Goal: Information Seeking & Learning: Check status

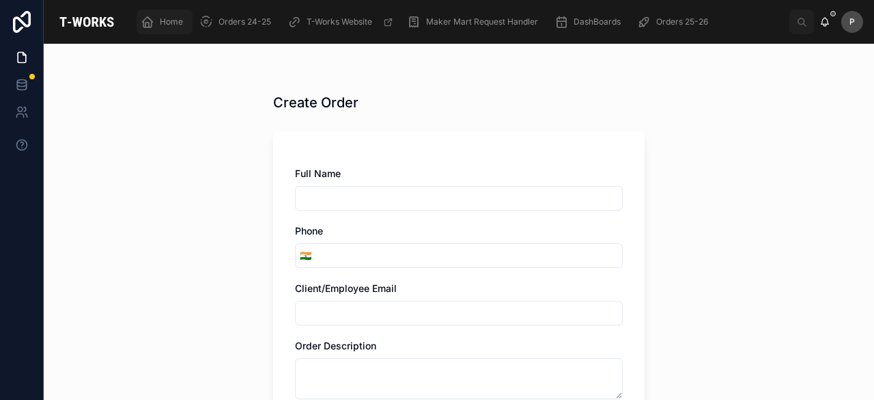
click at [178, 21] on span "Home" at bounding box center [171, 21] width 23 height 11
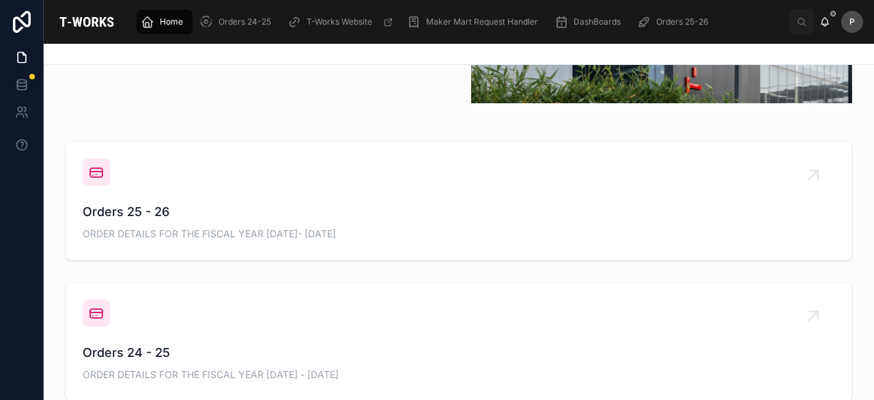
scroll to position [546, 0]
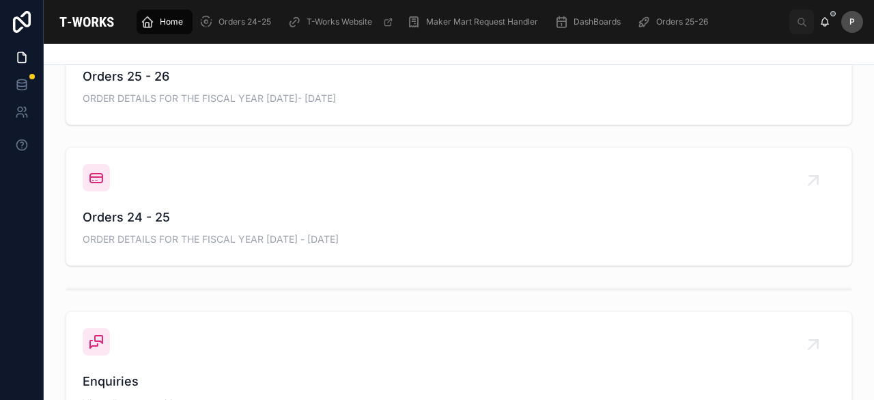
click at [202, 99] on span "ORDER DETAILS FOR THE FISCAL YEAR [DATE]- [DATE]" at bounding box center [459, 99] width 753 height 14
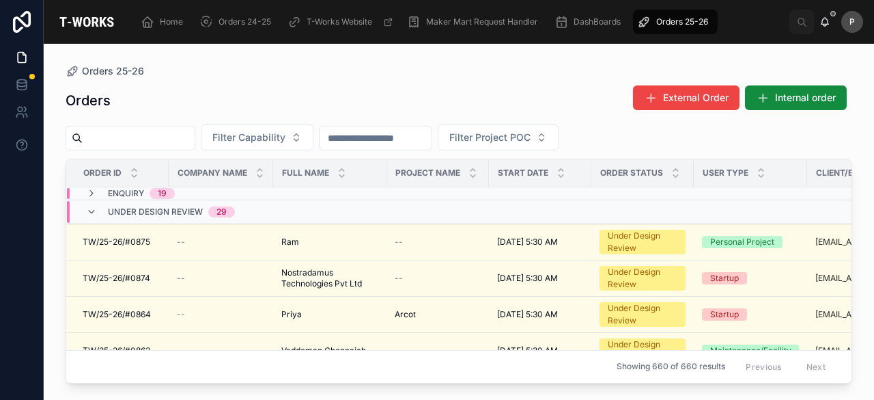
click at [219, 207] on div "29" at bounding box center [221, 211] width 10 height 11
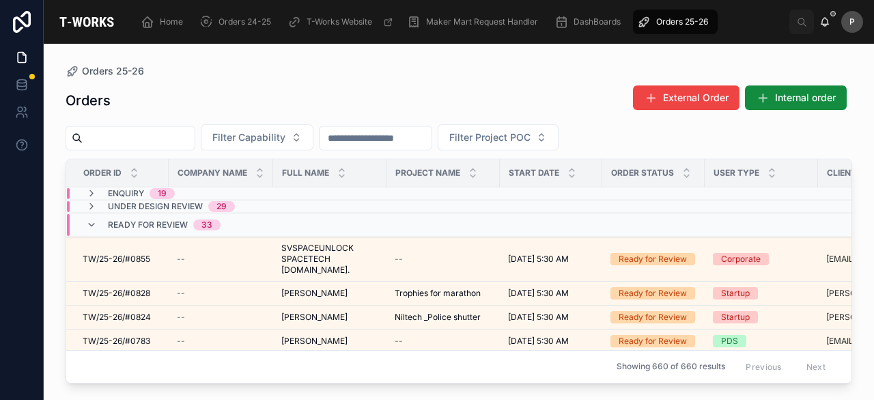
click at [165, 226] on span "Ready for Review" at bounding box center [148, 224] width 80 height 11
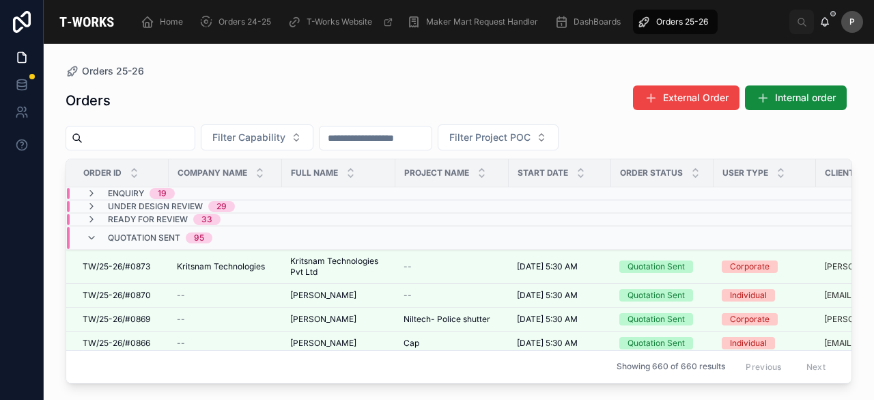
click at [167, 233] on span "Quotation Sent" at bounding box center [144, 237] width 72 height 11
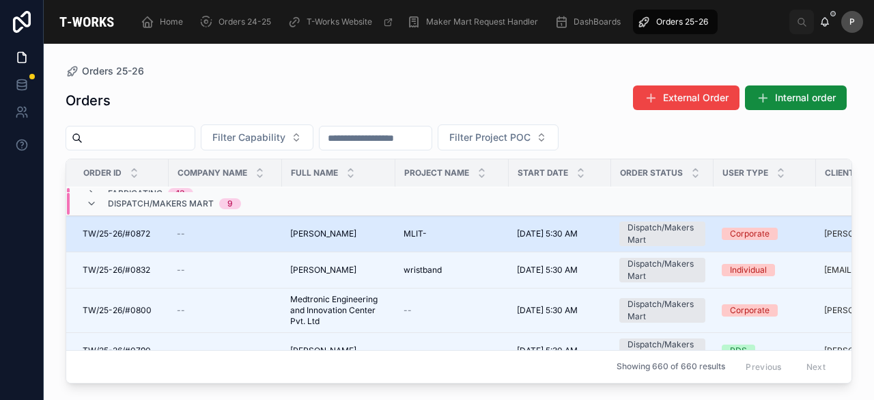
scroll to position [68, 0]
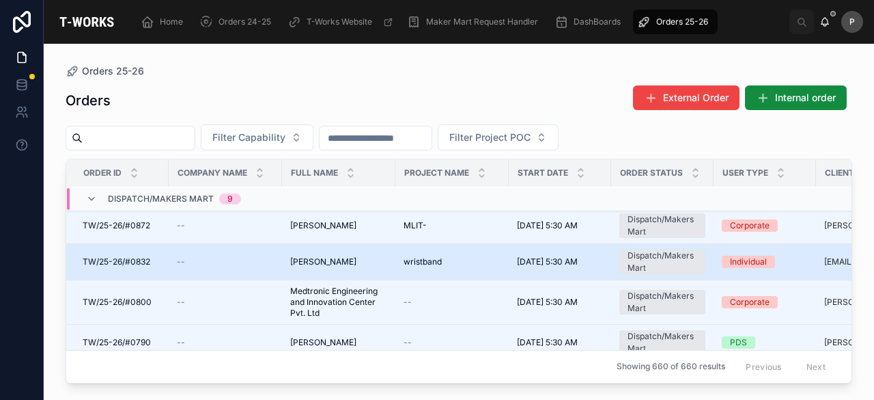
click at [749, 260] on div "Individual" at bounding box center [748, 261] width 37 height 12
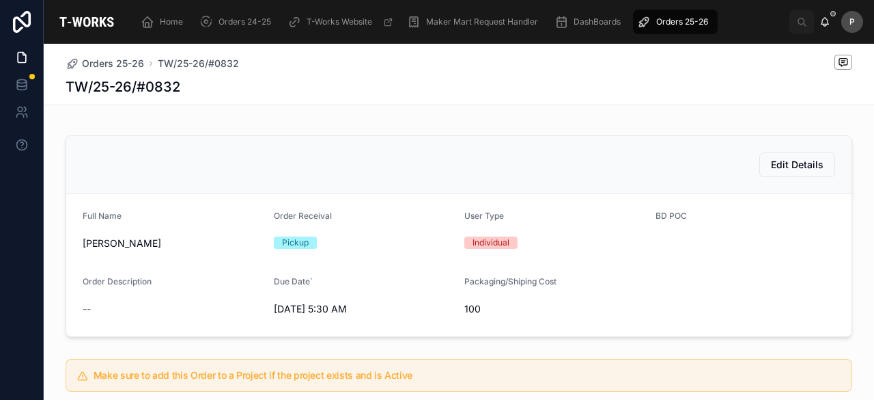
scroll to position [93, 0]
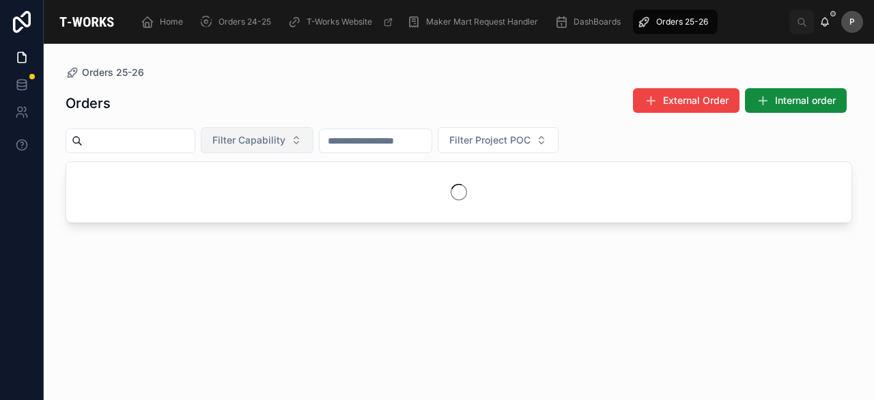
click at [324, 149] on div "Orders External Order Internal order Filter Capability Filter Project POC" at bounding box center [459, 231] width 787 height 304
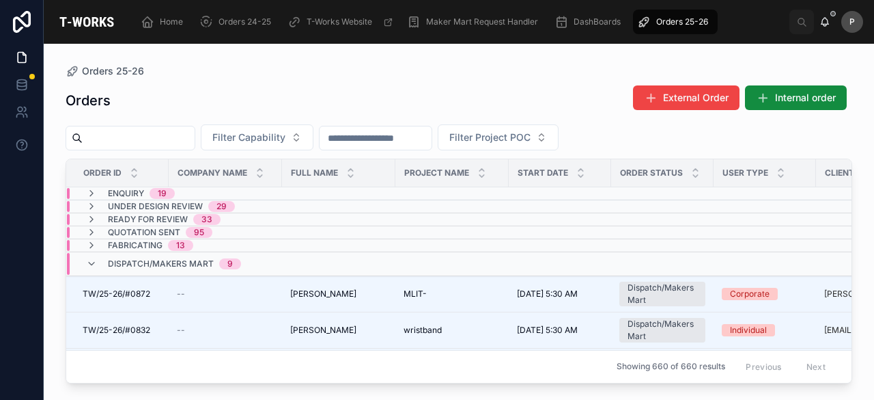
click at [163, 227] on span "Quotation Sent" at bounding box center [144, 232] width 72 height 11
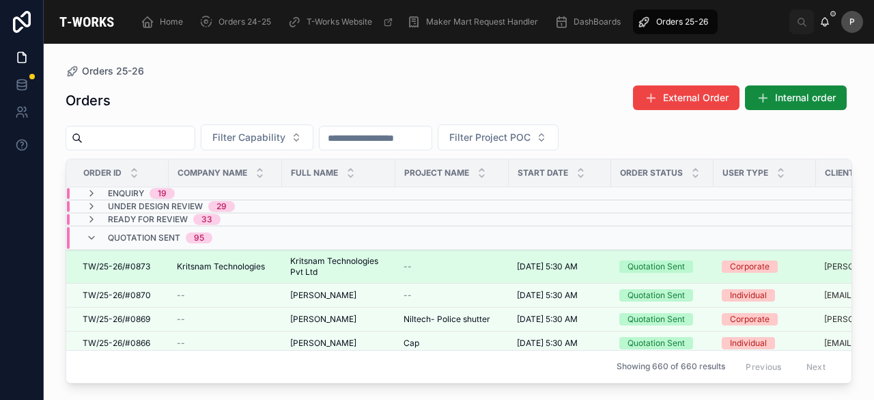
click at [318, 267] on span "Kritsnam Technologies Pvt Ltd" at bounding box center [338, 266] width 97 height 22
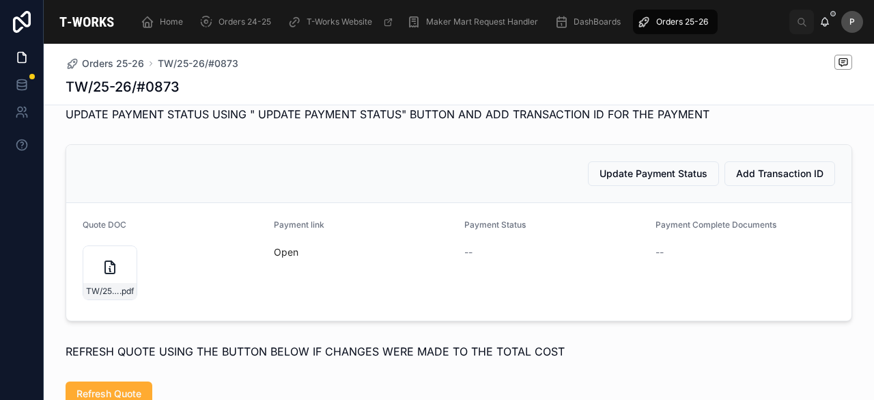
scroll to position [683, 0]
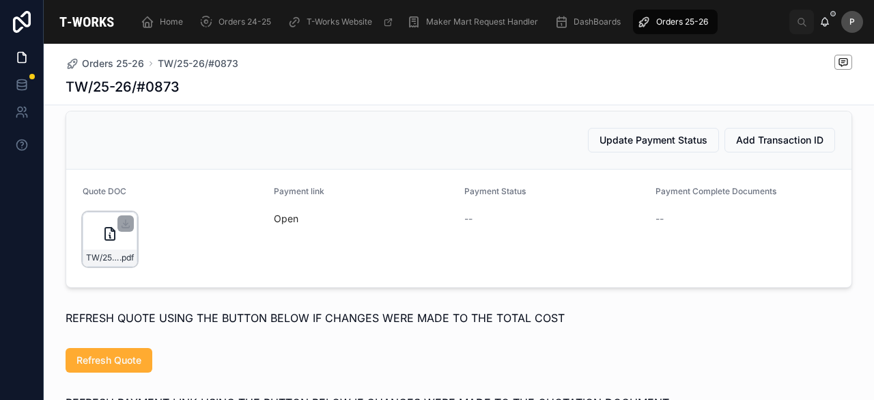
click at [128, 265] on div "TW/25-26/#0873 .pdf" at bounding box center [110, 239] width 55 height 55
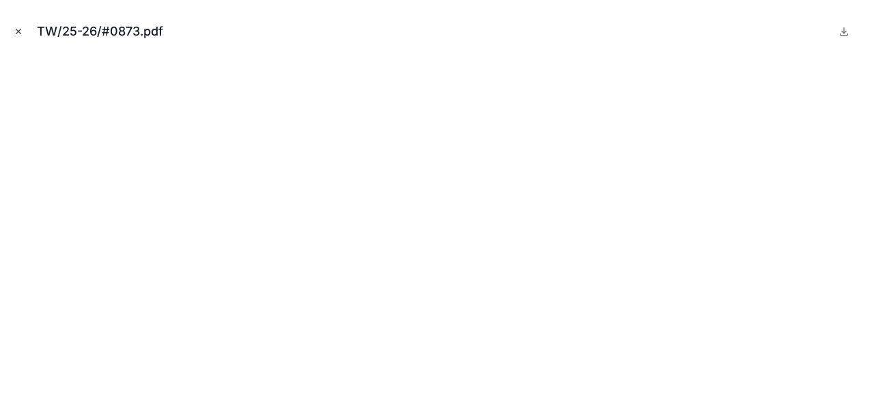
click at [20, 38] on button "Close modal" at bounding box center [18, 31] width 15 height 15
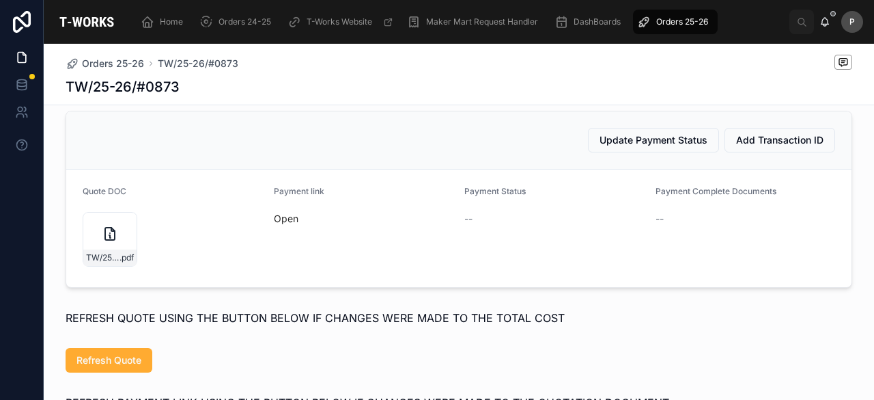
click at [690, 20] on span "Orders 25-26" at bounding box center [682, 21] width 52 height 11
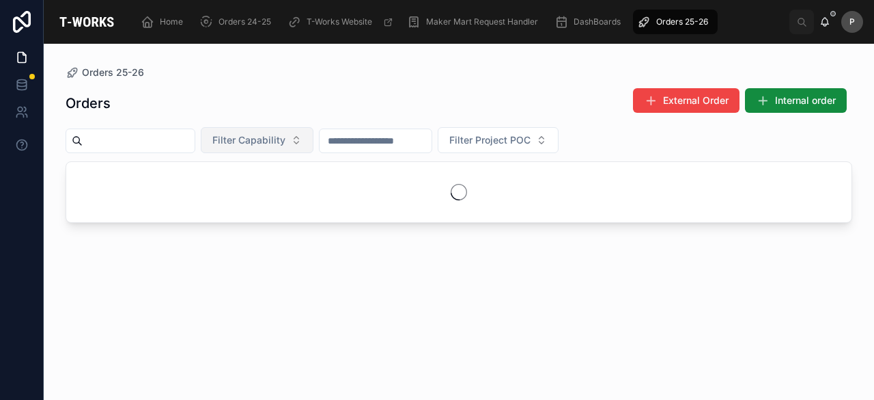
click at [313, 143] on button "Filter Capability" at bounding box center [257, 140] width 113 height 26
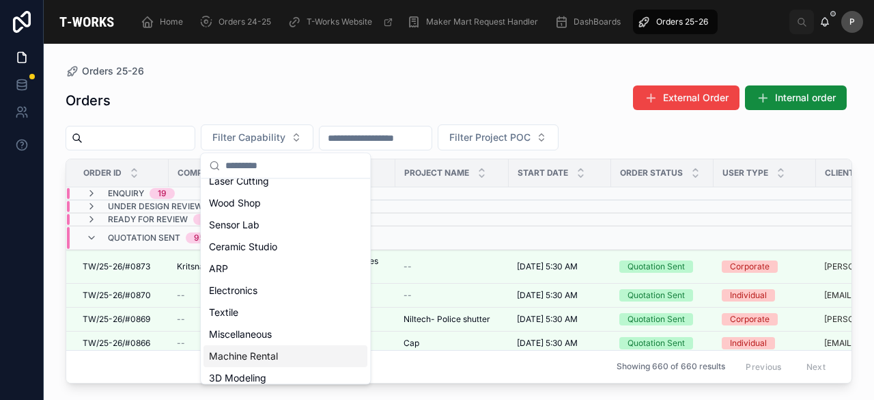
scroll to position [63, 0]
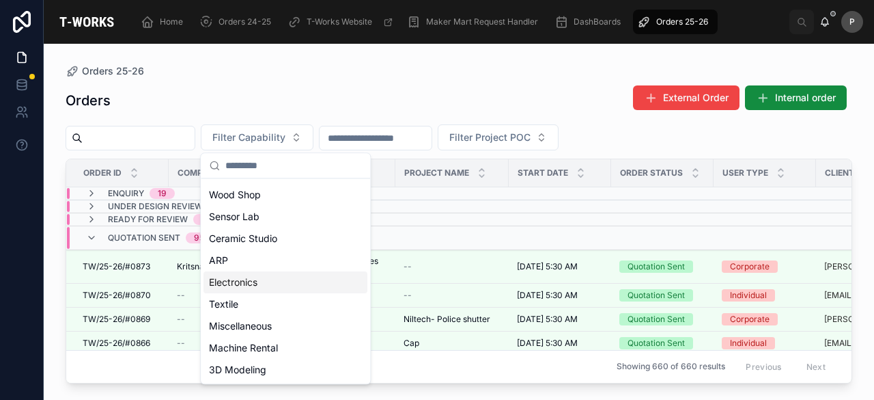
click at [255, 277] on div "Electronics" at bounding box center [286, 282] width 164 height 22
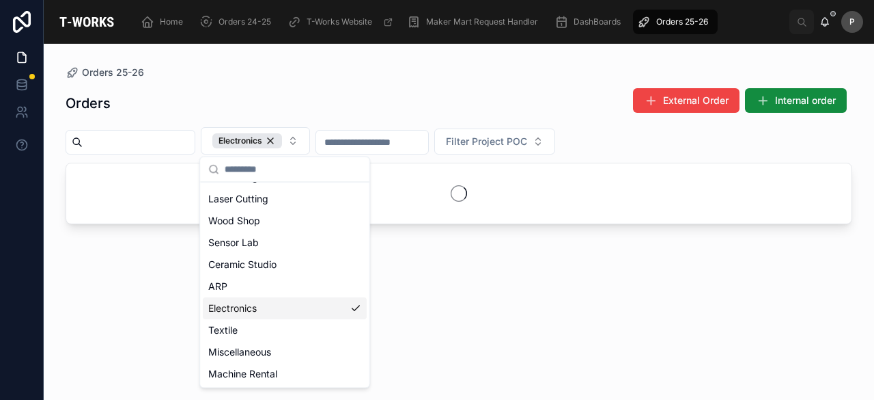
scroll to position [85, 0]
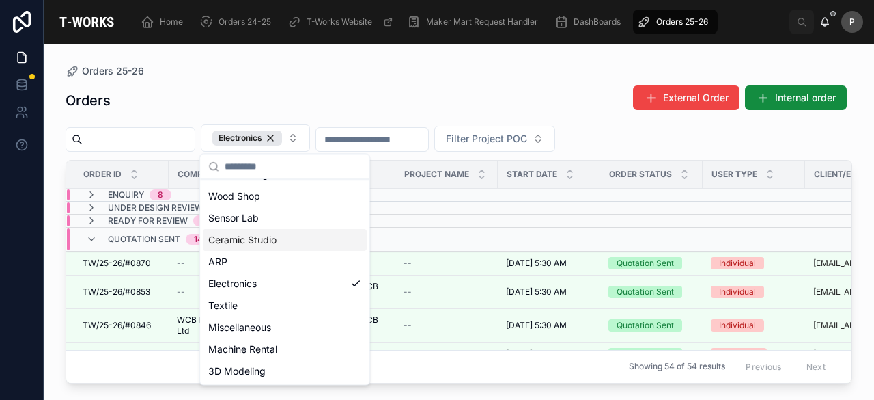
click at [365, 74] on div "Orders 25-26" at bounding box center [459, 71] width 787 height 11
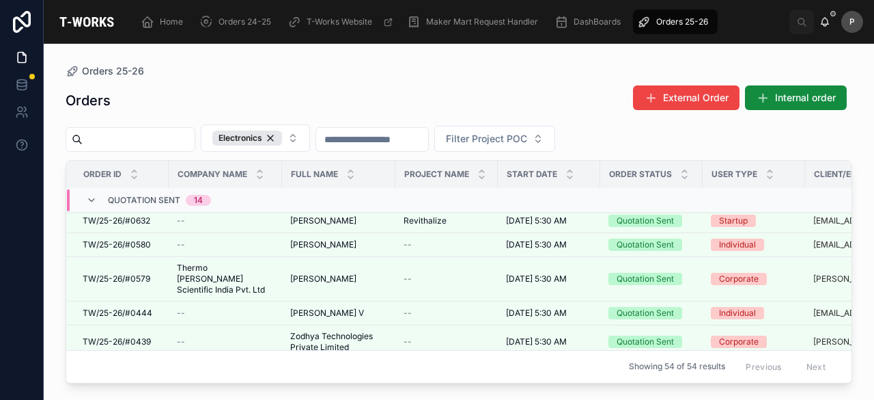
scroll to position [0, 0]
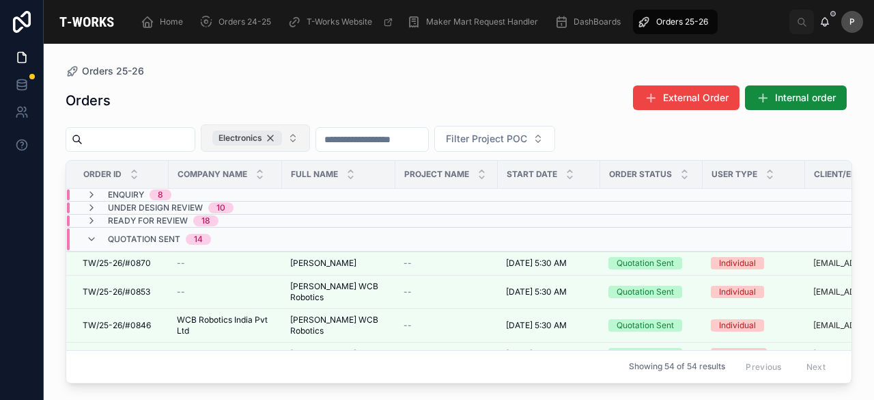
click at [282, 132] on div "Electronics" at bounding box center [247, 137] width 70 height 15
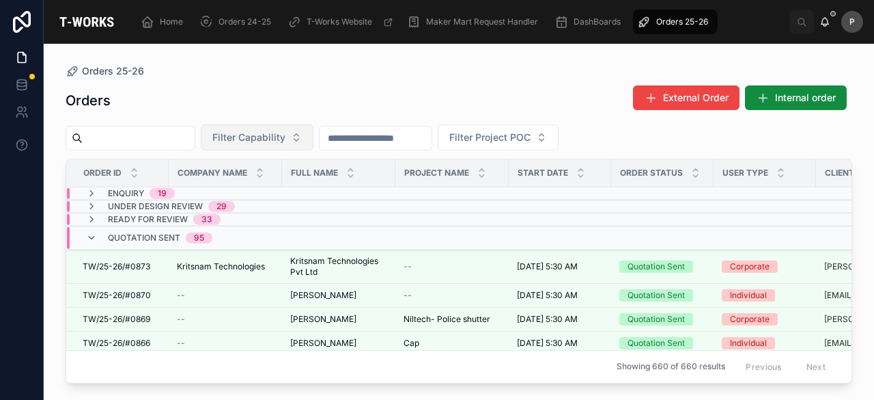
click at [285, 137] on span "Filter Capability" at bounding box center [248, 137] width 73 height 14
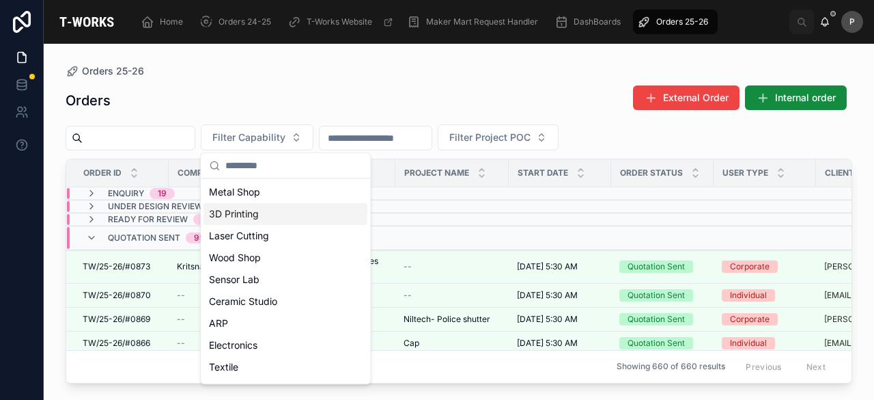
click at [248, 211] on div "3D Printing" at bounding box center [286, 214] width 164 height 22
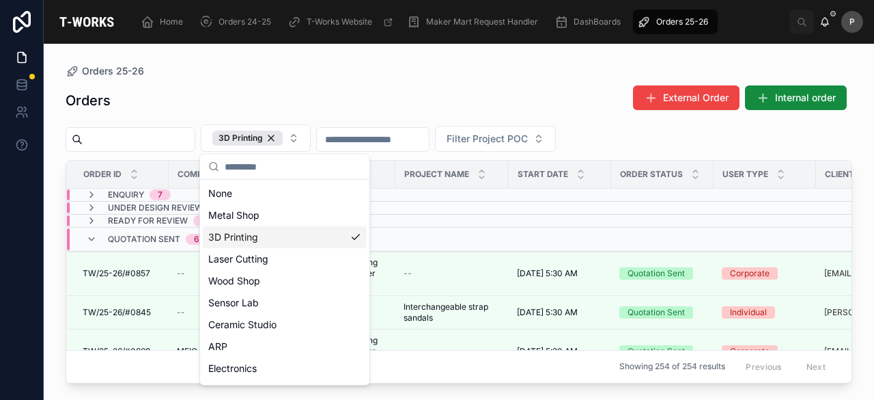
click at [419, 87] on div "Orders External Order Internal order" at bounding box center [459, 100] width 787 height 31
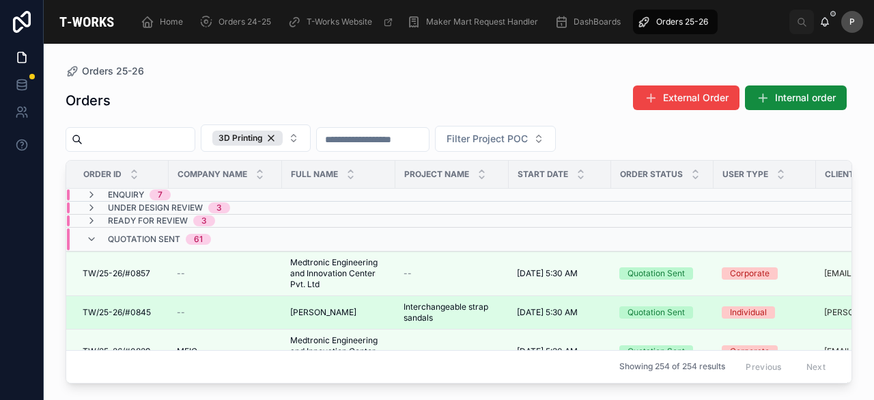
click at [642, 309] on div "Quotation Sent" at bounding box center [656, 312] width 57 height 12
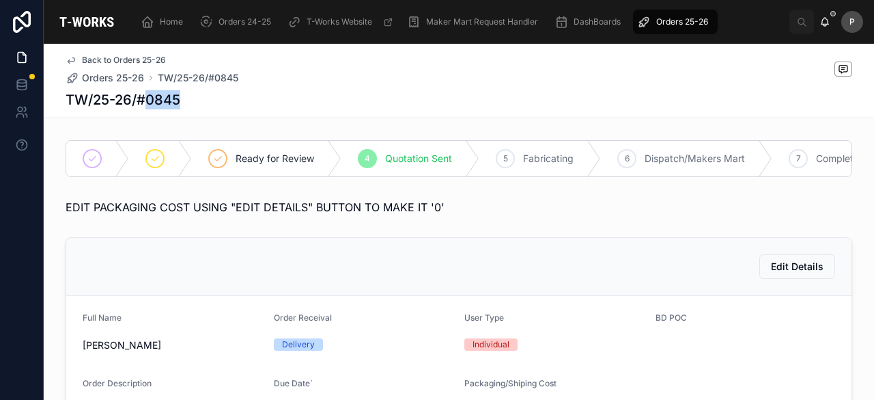
drag, startPoint x: 184, startPoint y: 100, endPoint x: 142, endPoint y: 102, distance: 41.7
click at [142, 102] on div "TW/25-26/#0845" at bounding box center [459, 99] width 787 height 19
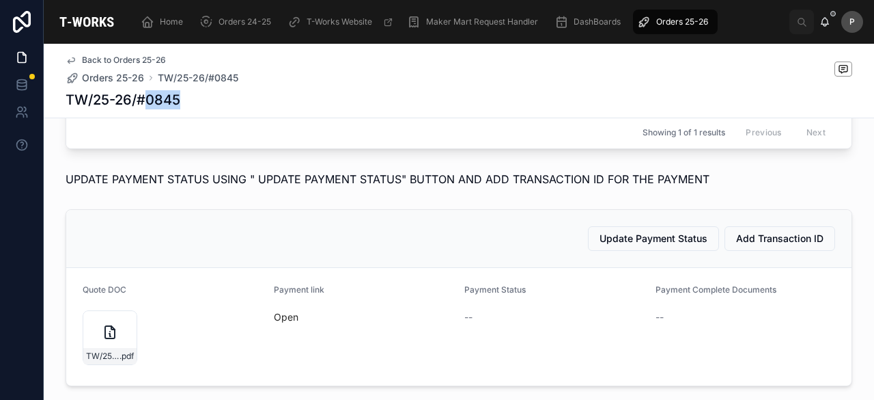
scroll to position [546, 0]
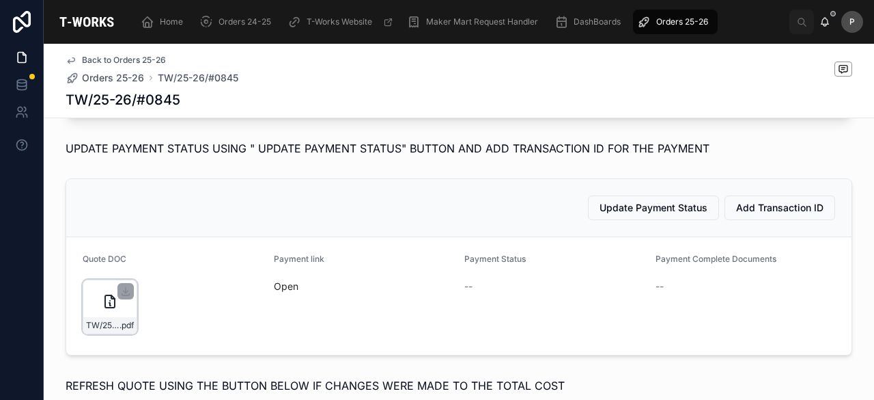
click at [122, 323] on div "TW/25-26/#0845 .pdf" at bounding box center [110, 306] width 55 height 55
